Goal: Transaction & Acquisition: Download file/media

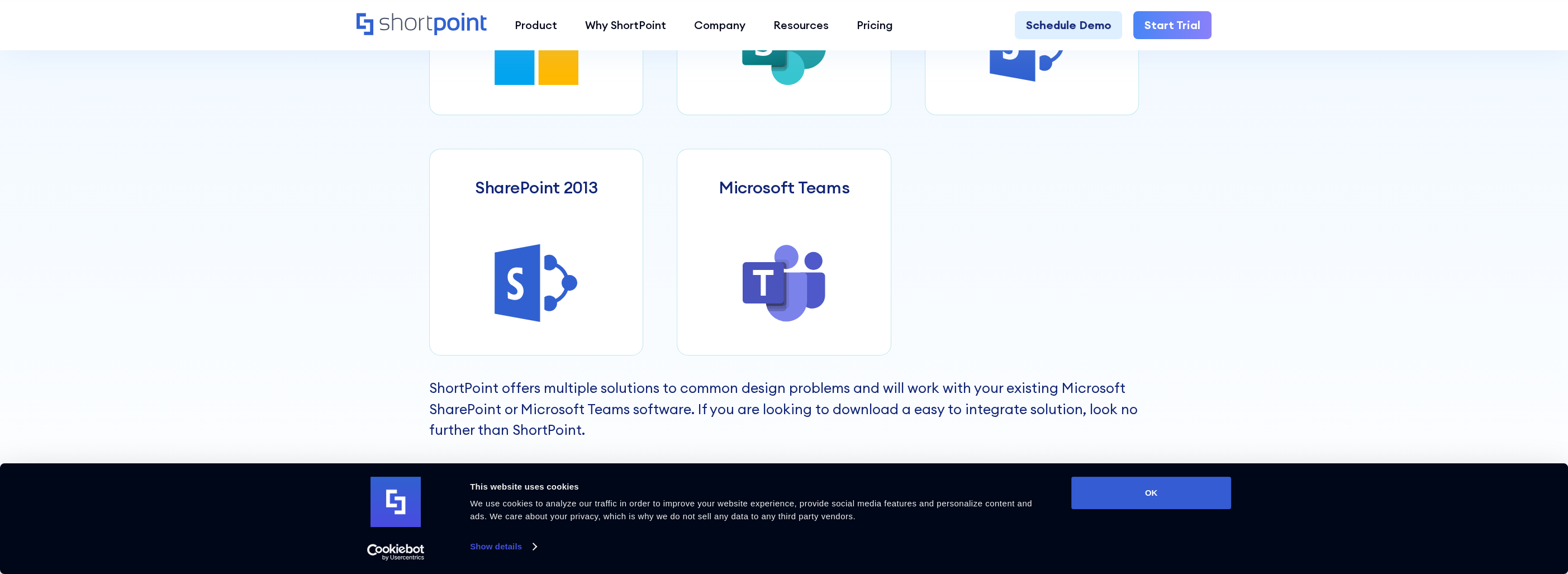
scroll to position [559, 0]
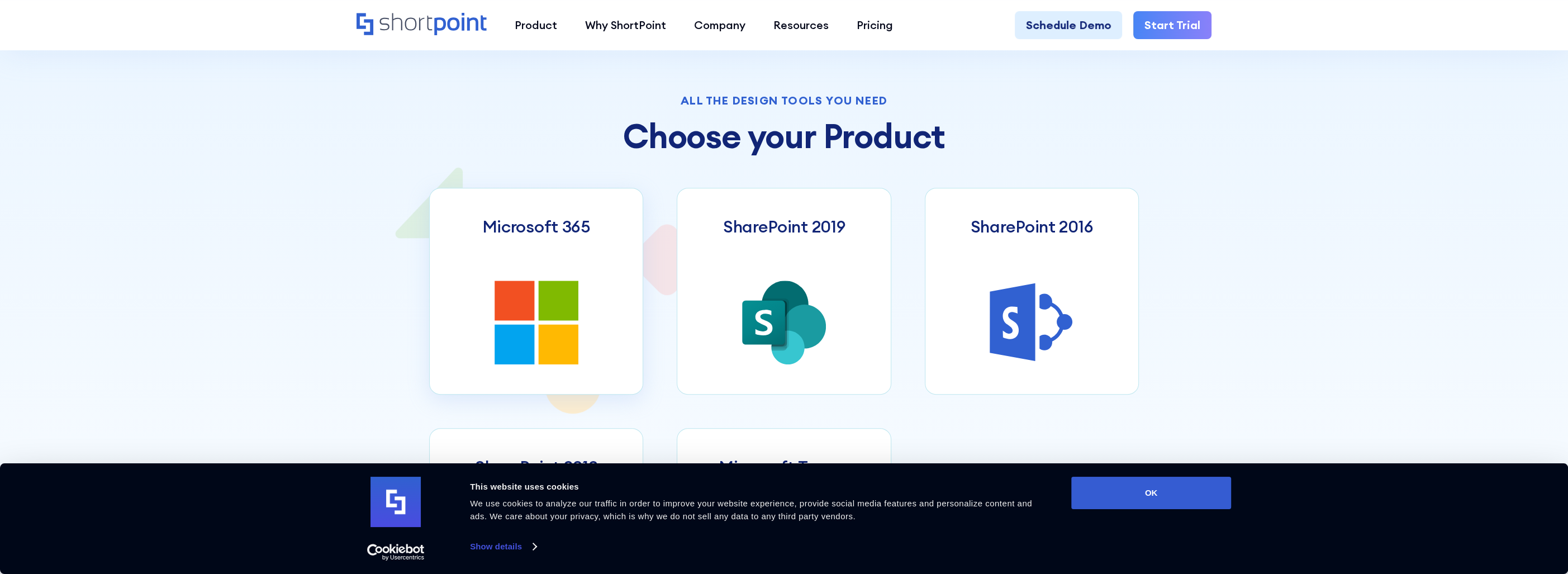
click at [528, 290] on icon at bounding box center [514, 300] width 40 height 40
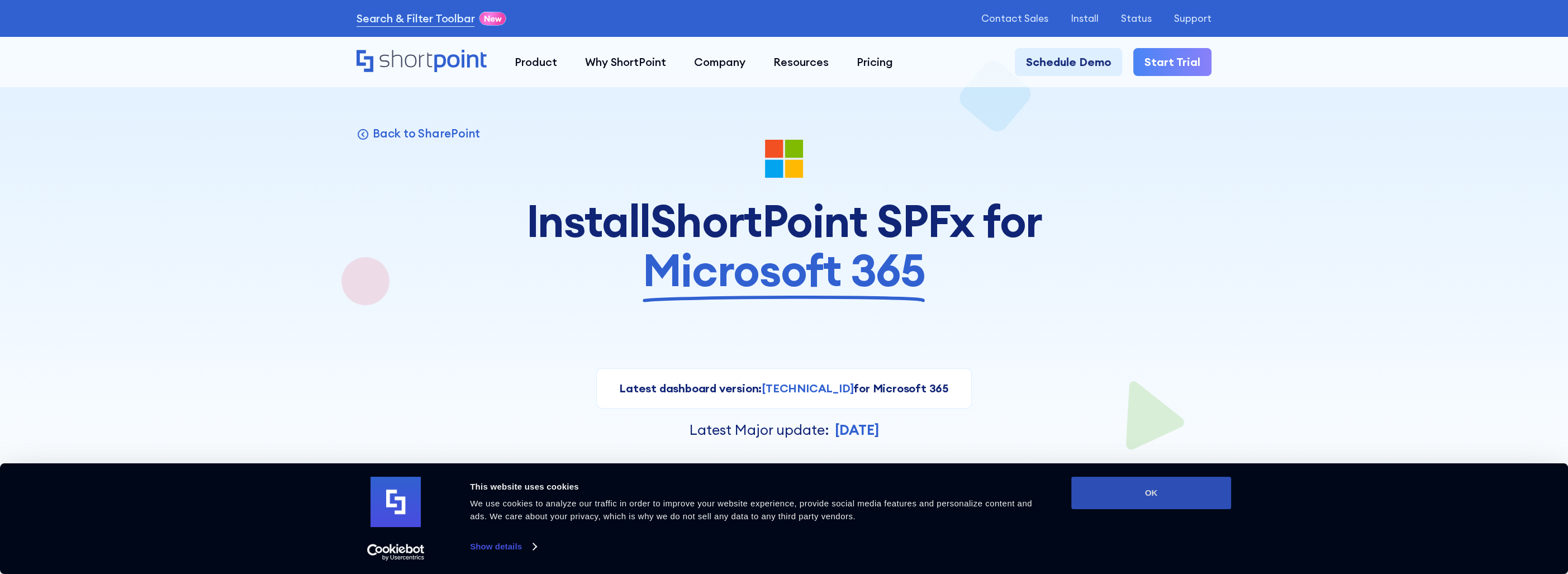
click at [1132, 483] on button "OK" at bounding box center [1151, 492] width 160 height 32
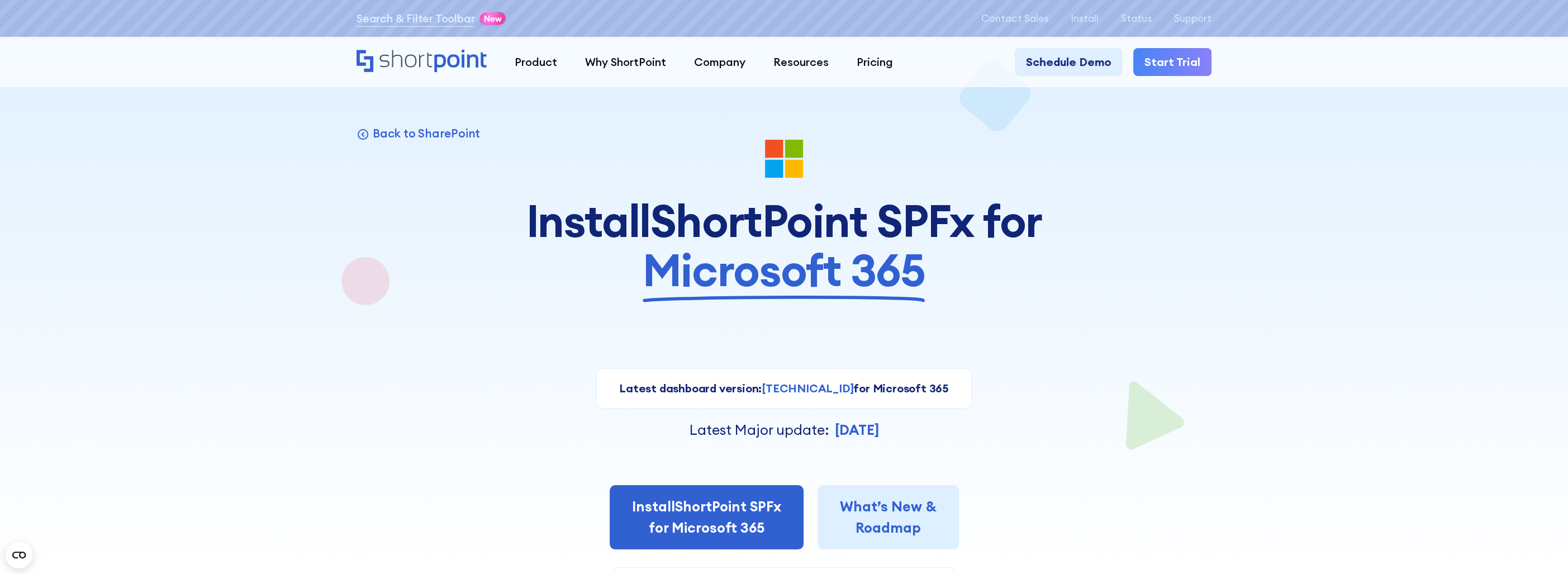
scroll to position [279, 0]
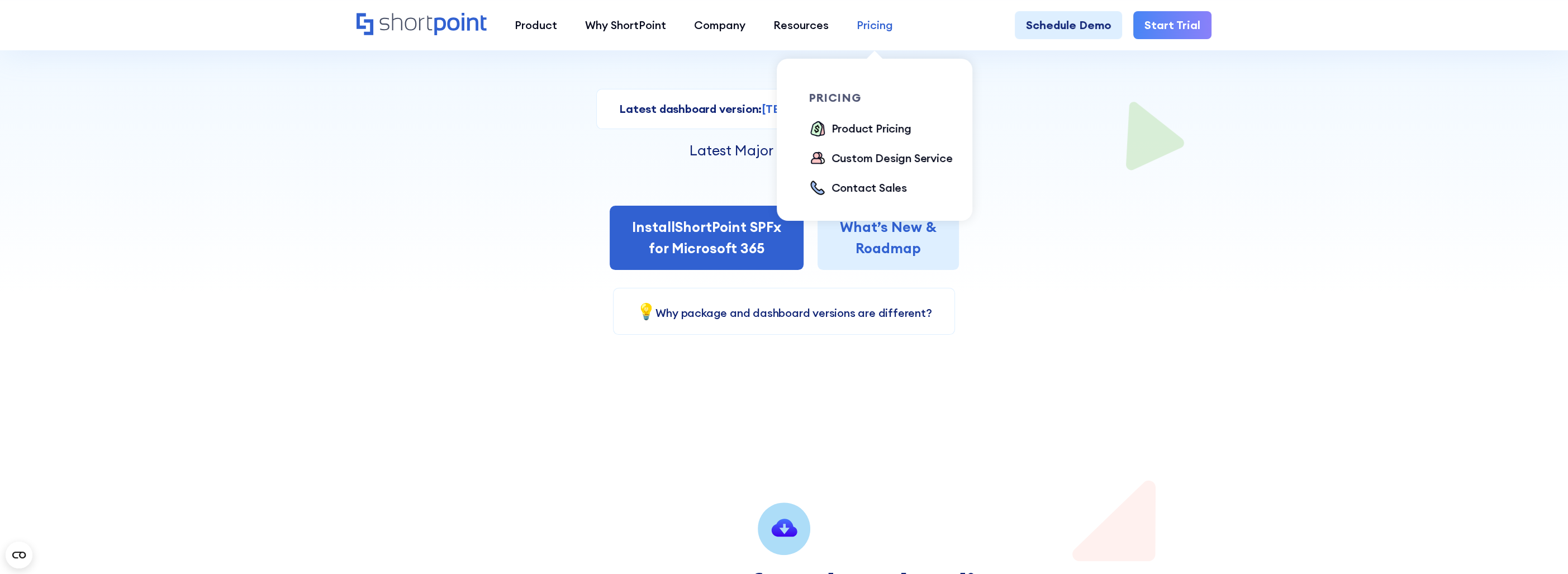
click at [867, 26] on div "Pricing" at bounding box center [875, 26] width 37 height 17
click at [853, 127] on div "Product Pricing" at bounding box center [871, 128] width 80 height 17
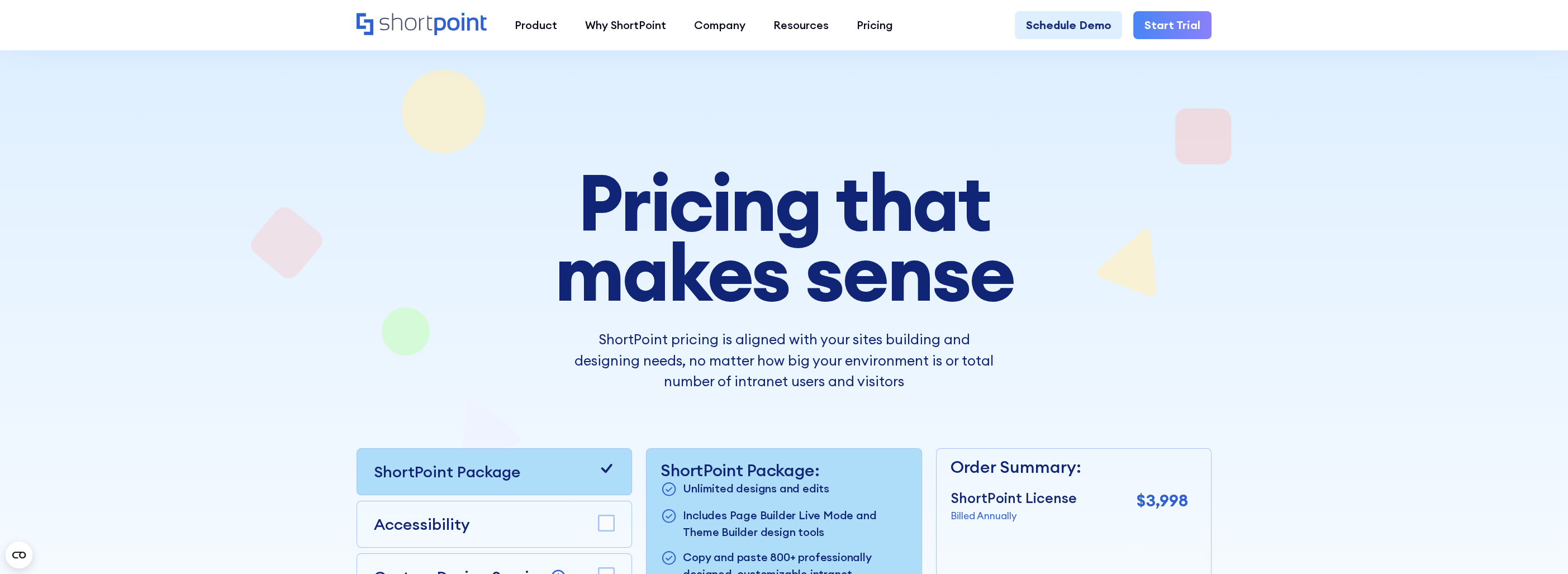
scroll to position [279, 0]
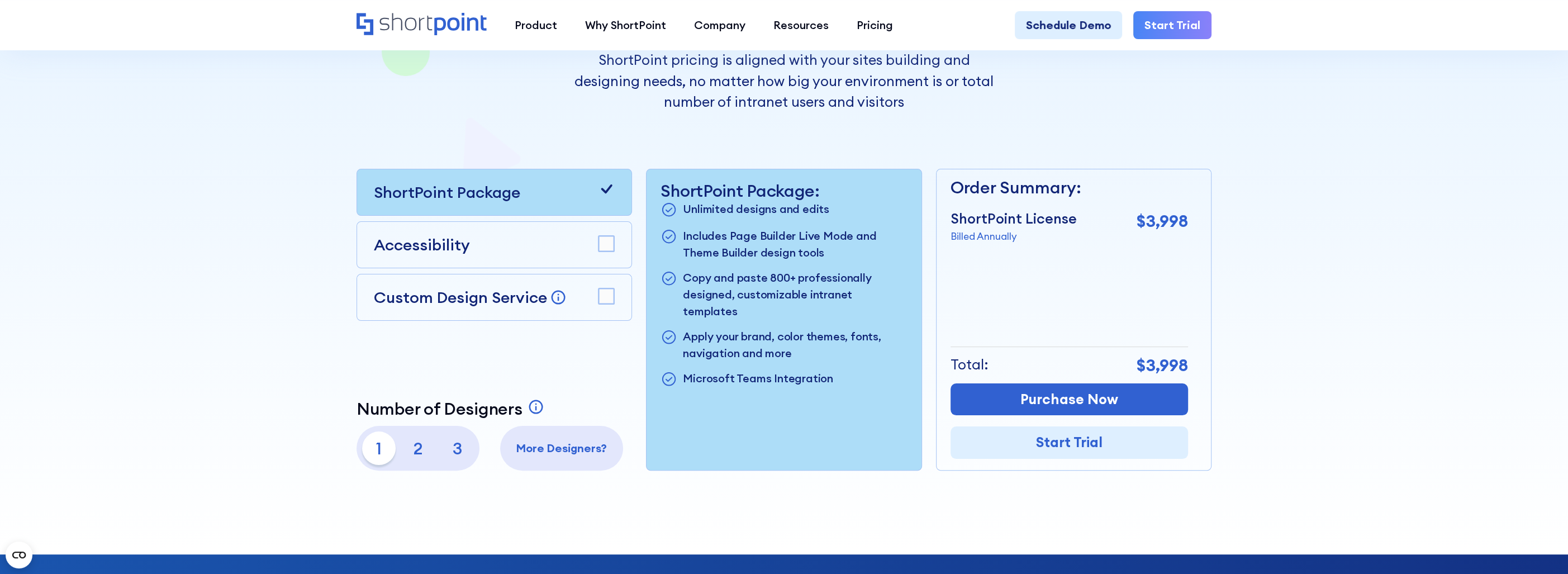
click at [601, 293] on rect at bounding box center [607, 296] width 16 height 16
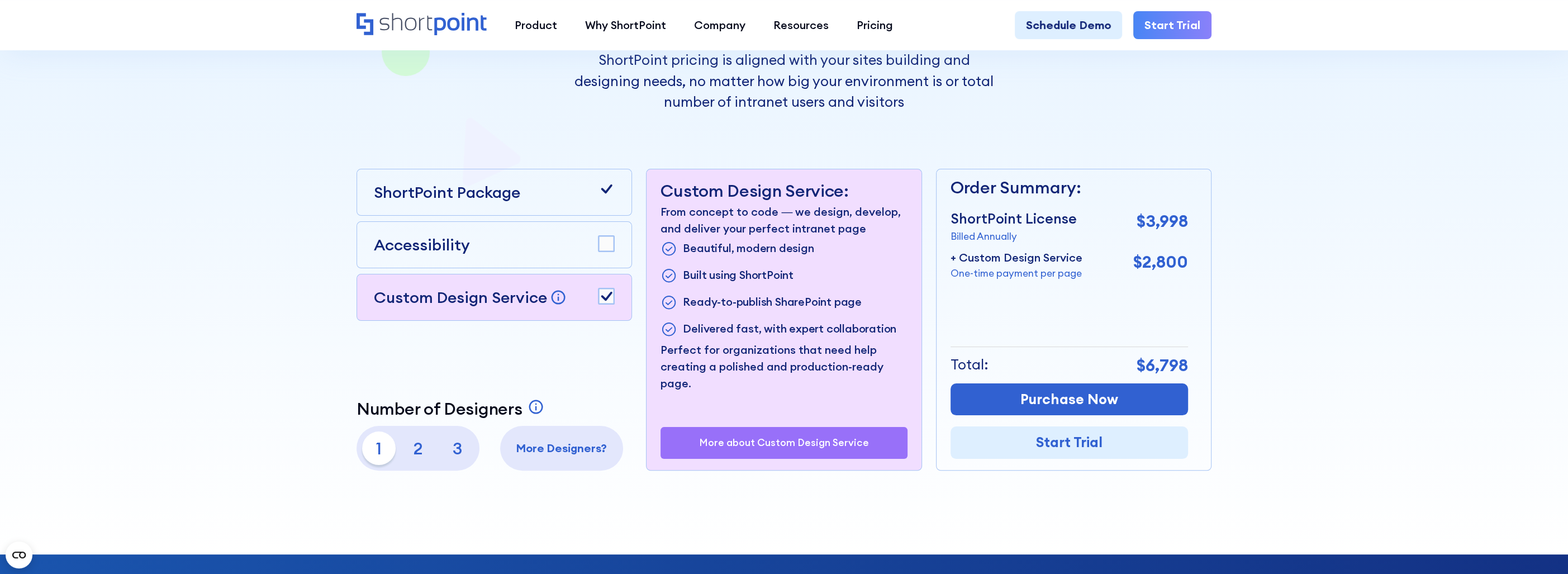
click at [606, 293] on rect at bounding box center [607, 296] width 16 height 16
click at [607, 244] on rect at bounding box center [607, 243] width 16 height 16
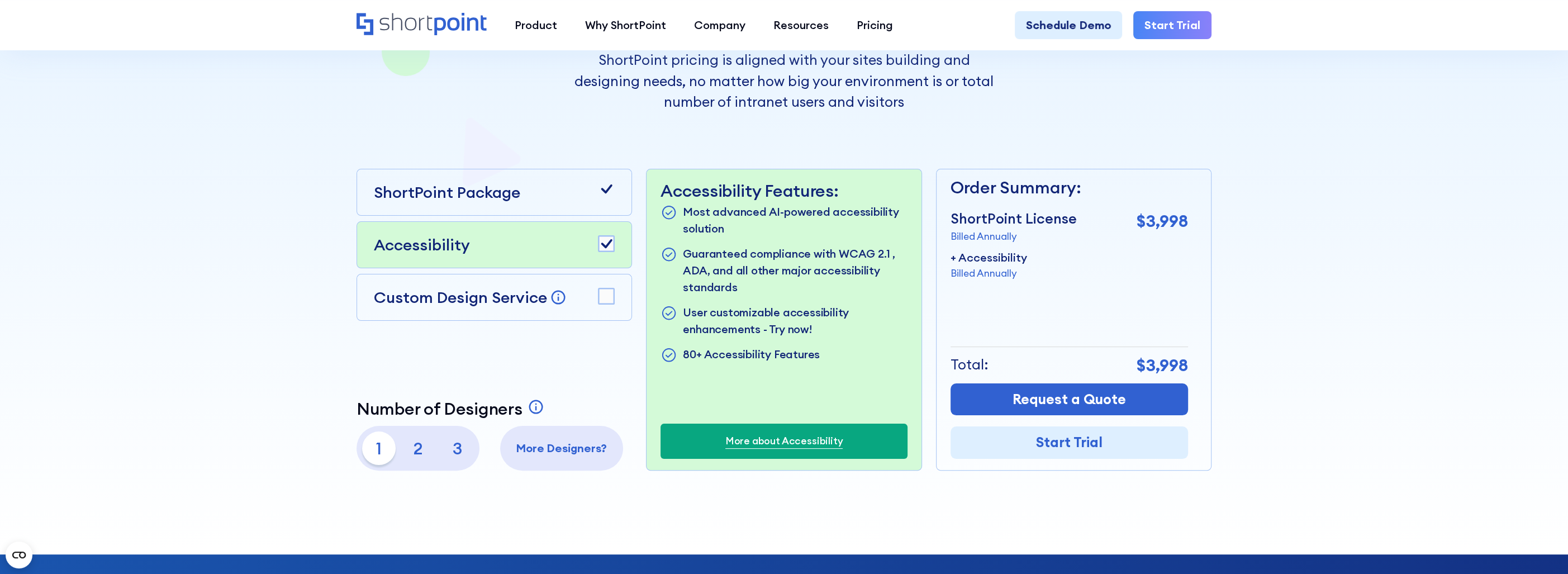
click at [603, 242] on rect at bounding box center [607, 243] width 16 height 16
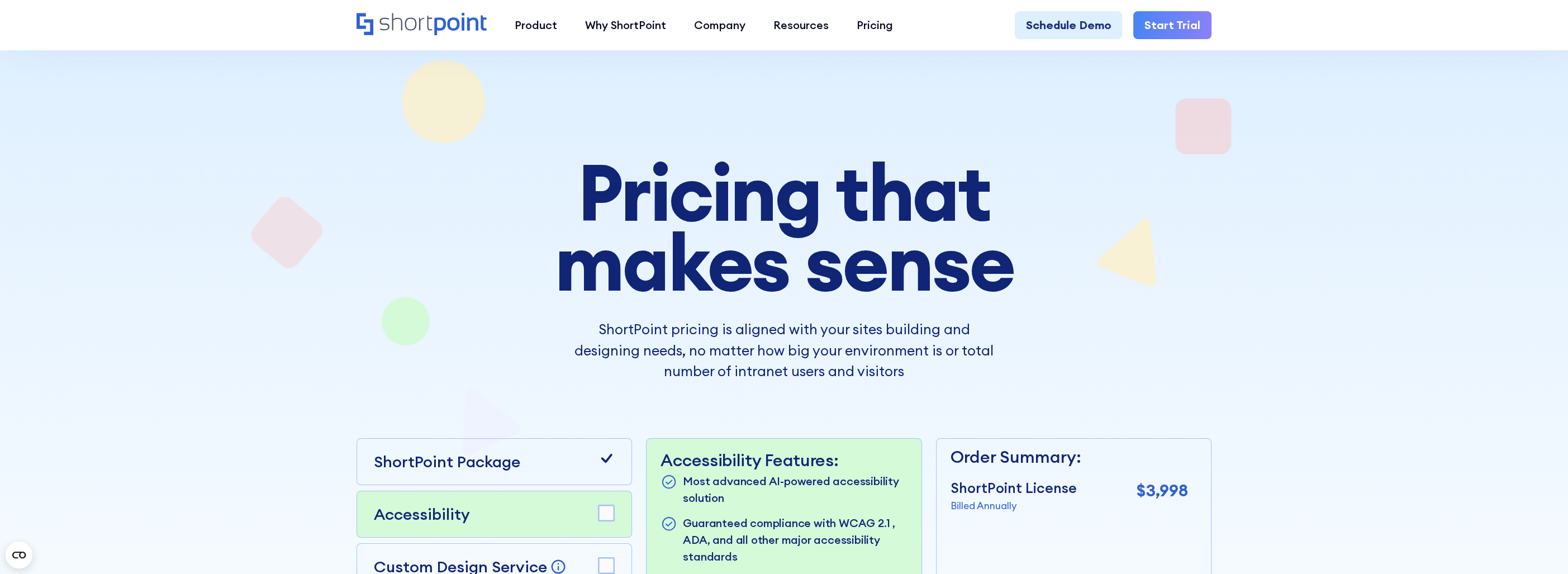
scroll to position [0, 0]
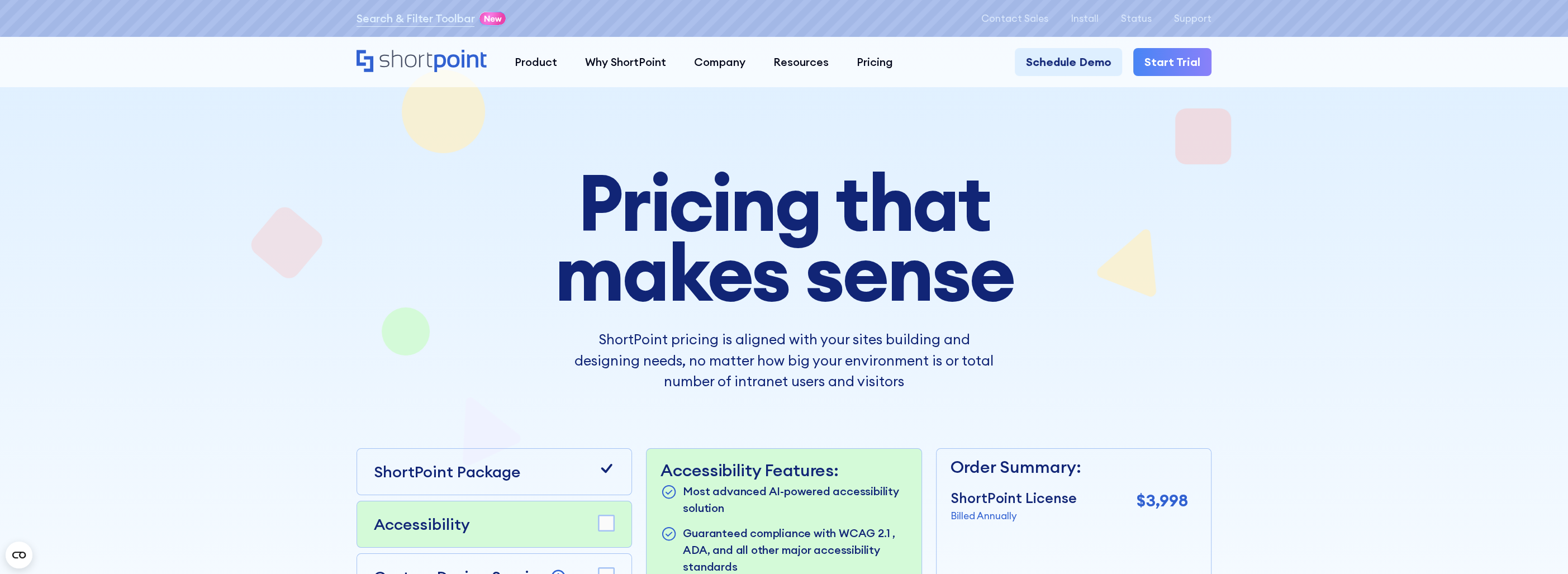
click at [398, 54] on icon "Home" at bounding box center [422, 61] width 130 height 23
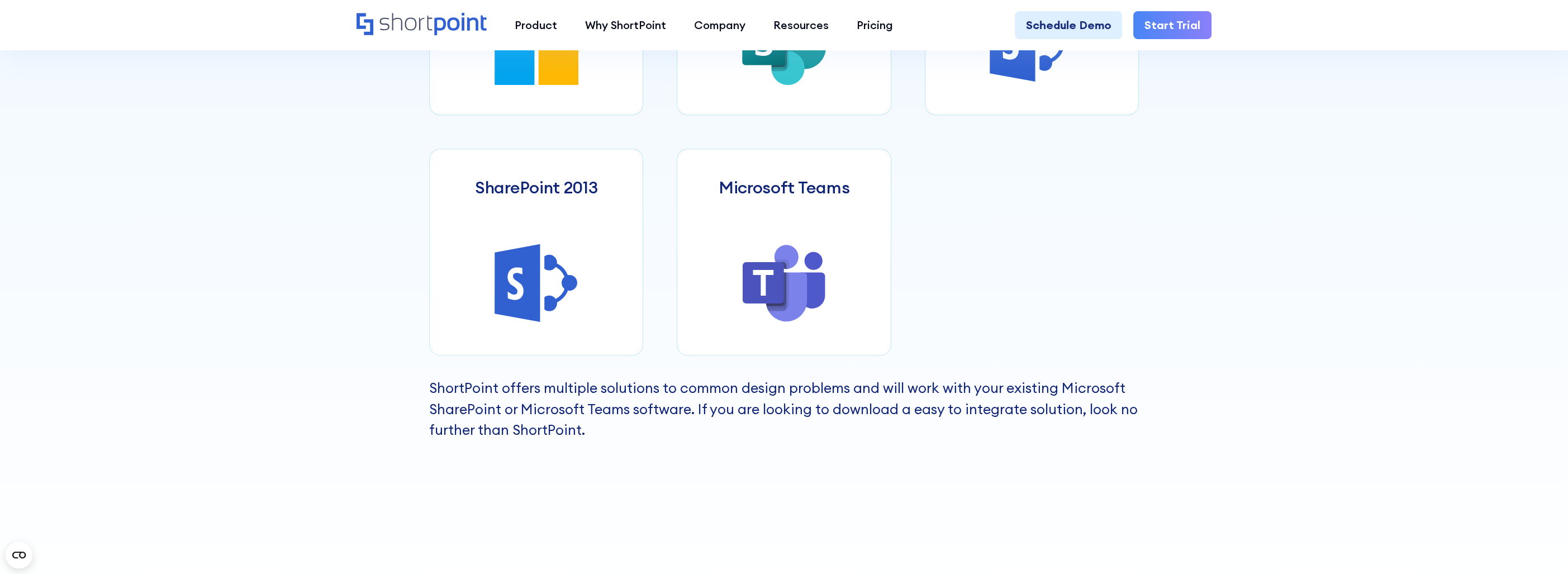
scroll to position [559, 0]
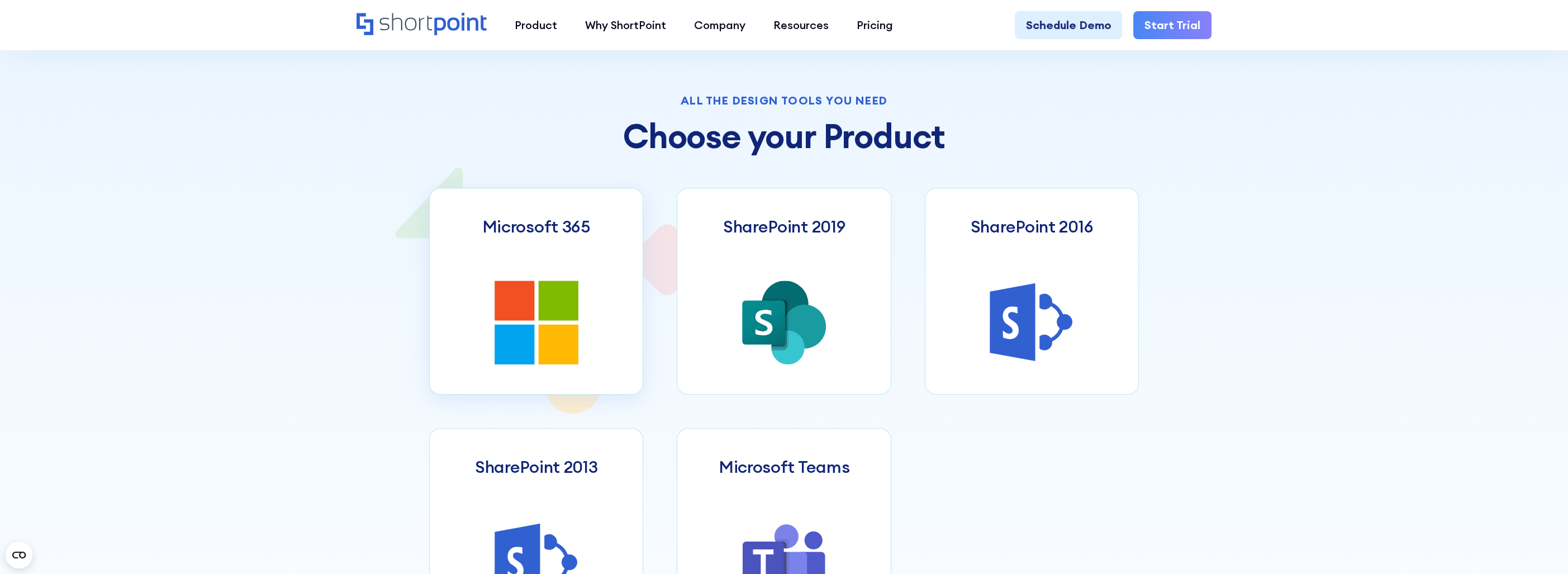
click at [531, 313] on icon at bounding box center [514, 300] width 40 height 40
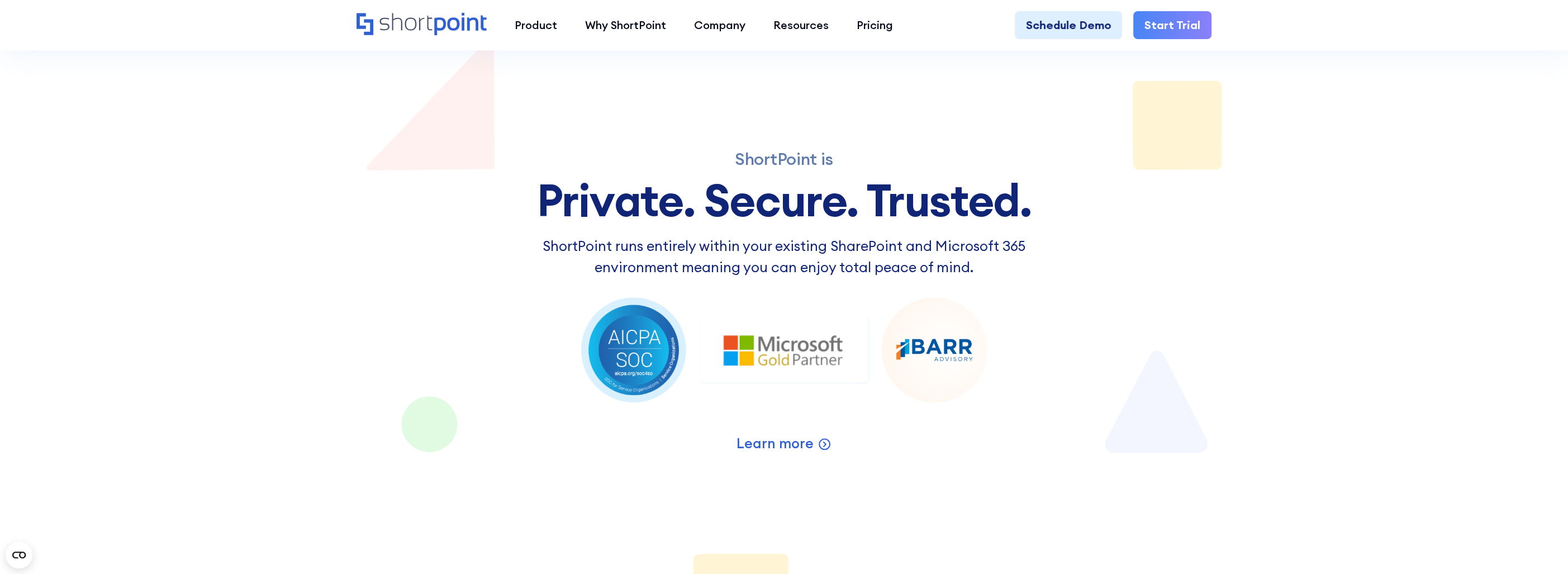
scroll to position [279, 0]
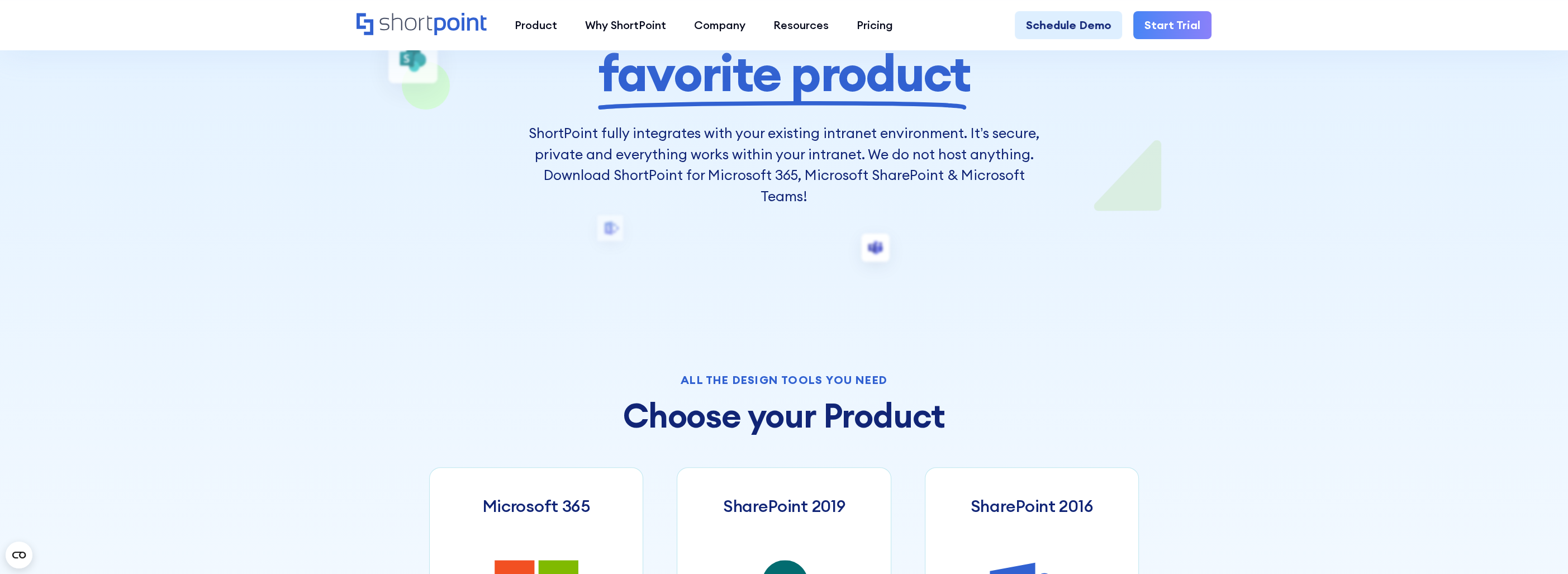
scroll to position [559, 0]
